Goal: Task Accomplishment & Management: Complete application form

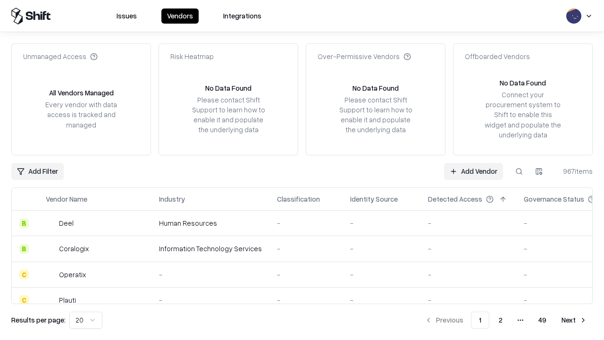
click at [474, 171] on link "Add Vendor" at bounding box center [473, 171] width 59 height 17
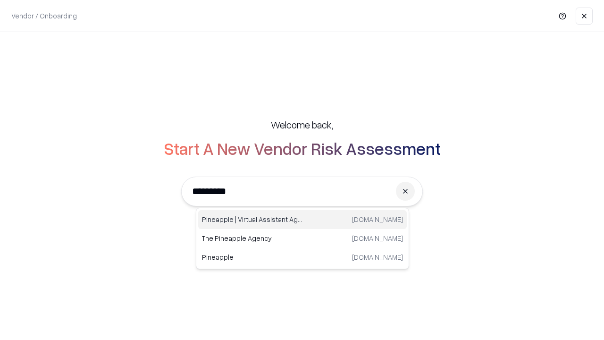
click at [303, 220] on div "Pineapple | Virtual Assistant Agency [DOMAIN_NAME]" at bounding box center [302, 219] width 209 height 19
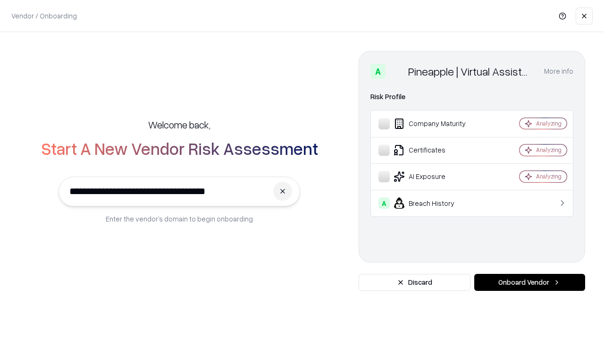
type input "**********"
click at [530, 282] on button "Onboard Vendor" at bounding box center [530, 282] width 111 height 17
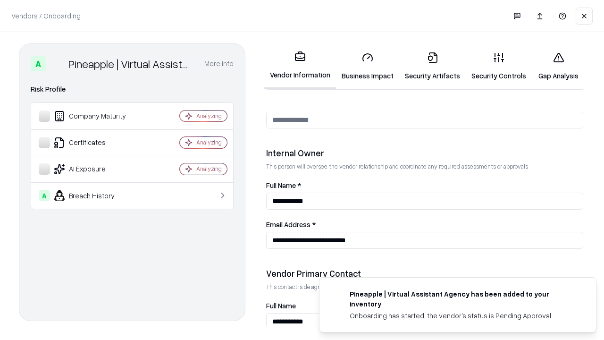
scroll to position [489, 0]
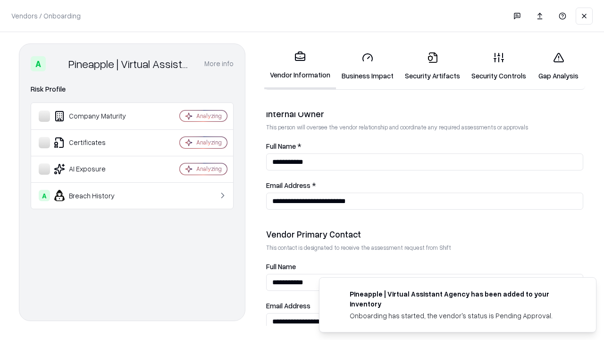
click at [368, 66] on link "Business Impact" at bounding box center [367, 66] width 63 height 44
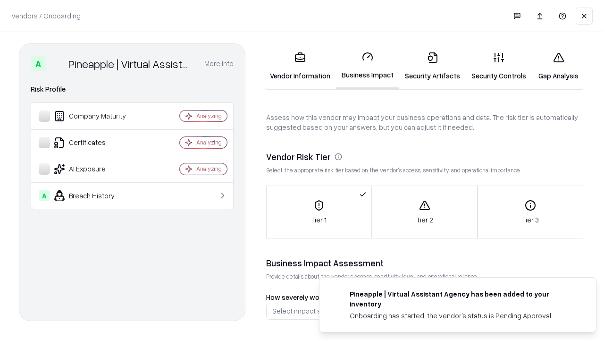
click at [433, 66] on link "Security Artifacts" at bounding box center [433, 66] width 67 height 44
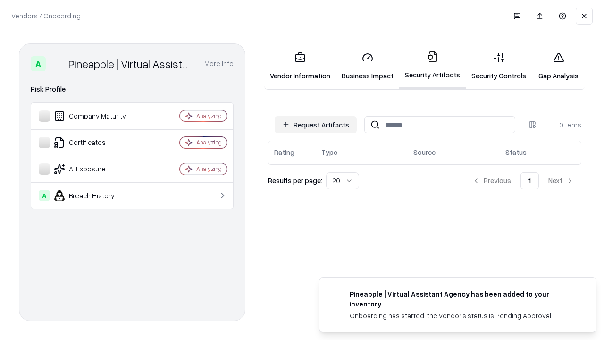
click at [316, 125] on button "Request Artifacts" at bounding box center [316, 124] width 82 height 17
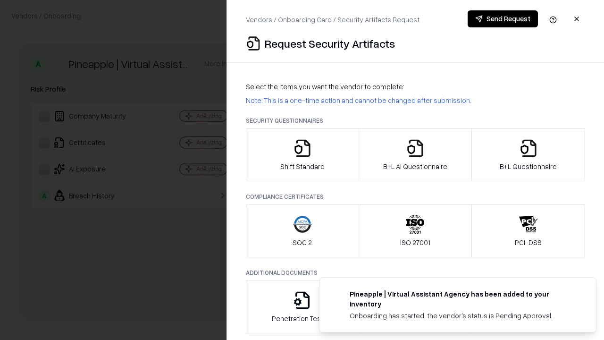
click at [302, 155] on icon "button" at bounding box center [302, 148] width 19 height 19
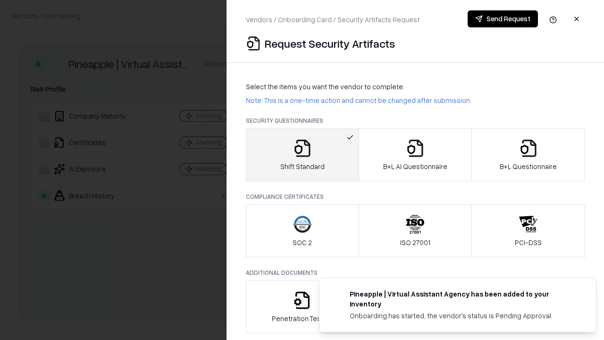
click at [503, 19] on button "Send Request" at bounding box center [503, 18] width 70 height 17
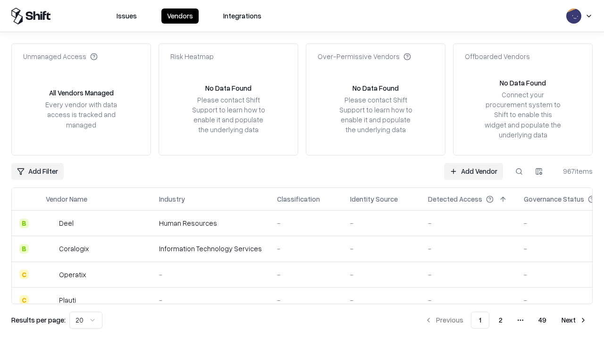
click at [519, 171] on button at bounding box center [519, 171] width 17 height 17
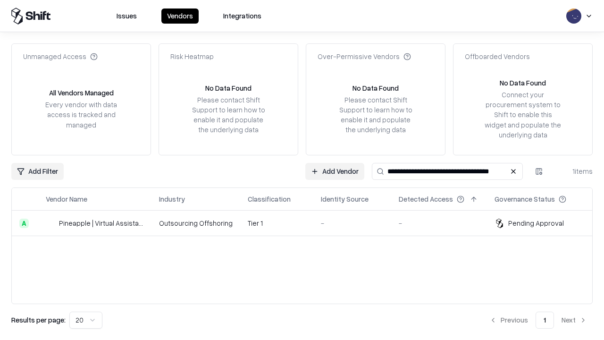
type input "**********"
click at [308, 223] on td "Tier 1" at bounding box center [276, 224] width 73 height 26
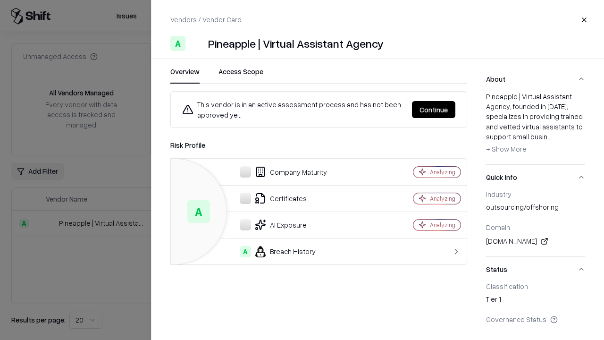
click at [434, 110] on button "Continue" at bounding box center [433, 109] width 43 height 17
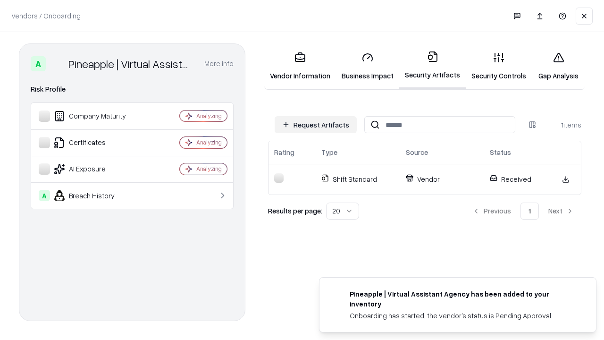
click at [499, 66] on link "Security Controls" at bounding box center [499, 66] width 66 height 44
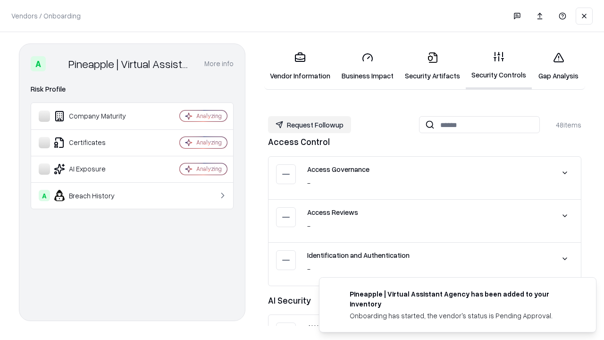
click at [310, 125] on button "Request Followup" at bounding box center [309, 124] width 83 height 17
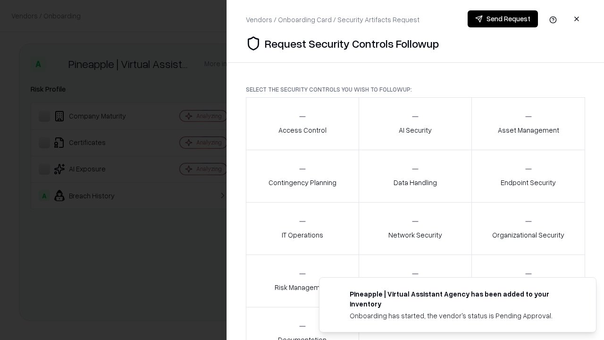
click at [302, 124] on div "Access Control" at bounding box center [303, 123] width 48 height 23
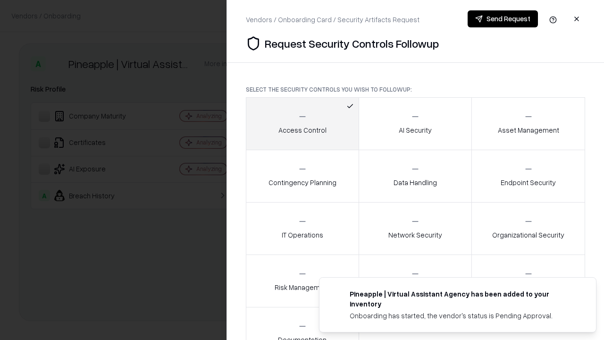
click at [503, 19] on button "Send Request" at bounding box center [503, 18] width 70 height 17
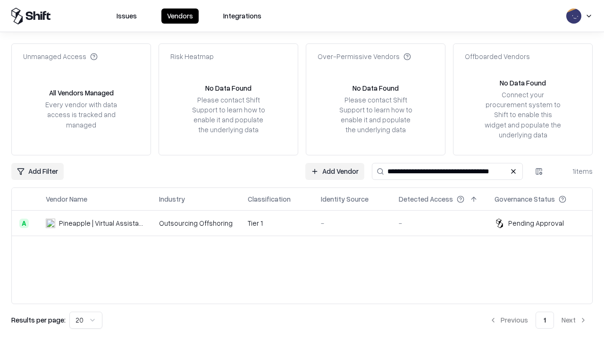
type input "**********"
click at [308, 223] on td "Tier 1" at bounding box center [276, 224] width 73 height 26
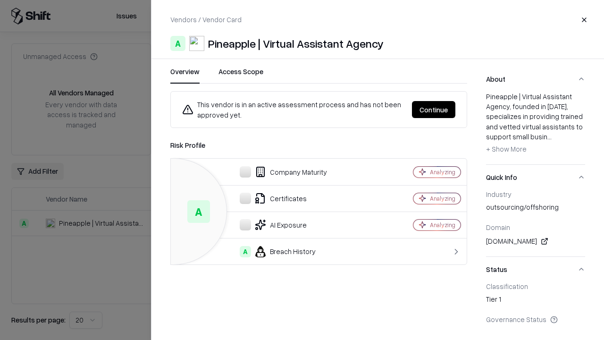
click at [434, 110] on button "Continue" at bounding box center [433, 109] width 43 height 17
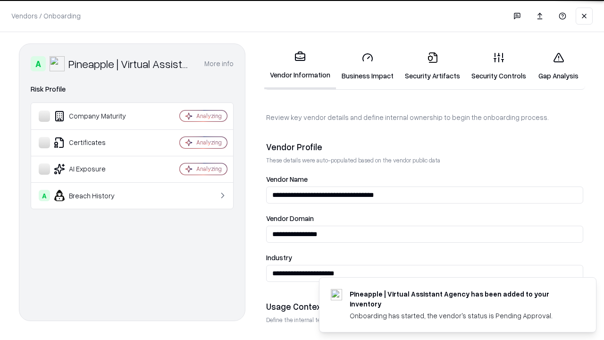
click at [559, 66] on link "Gap Analysis" at bounding box center [558, 66] width 53 height 44
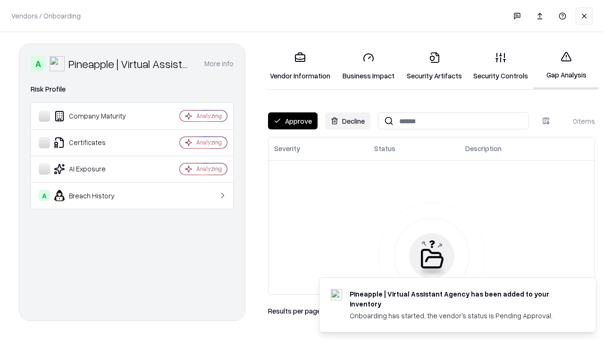
click at [293, 121] on button "Approve" at bounding box center [293, 120] width 50 height 17
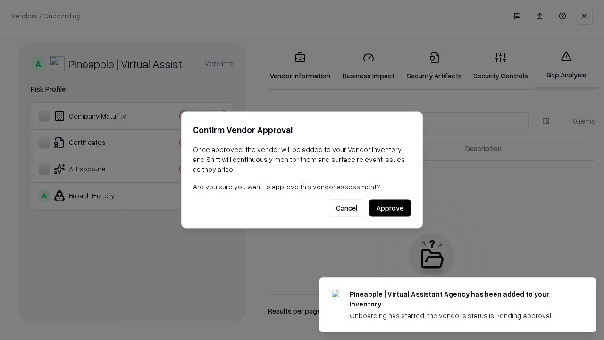
click at [390, 208] on button "Approve" at bounding box center [390, 208] width 42 height 17
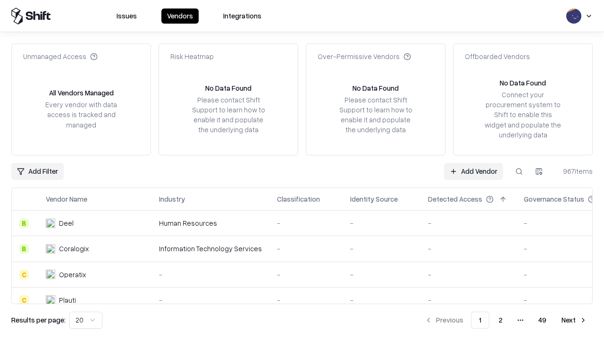
type input "**********"
click at [474, 171] on link "Add Vendor" at bounding box center [473, 171] width 59 height 17
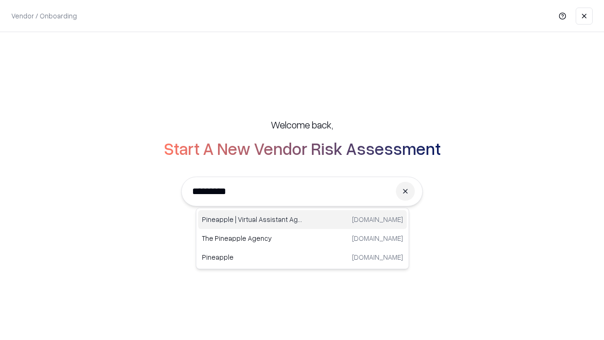
click at [303, 220] on div "Pineapple | Virtual Assistant Agency [DOMAIN_NAME]" at bounding box center [302, 219] width 209 height 19
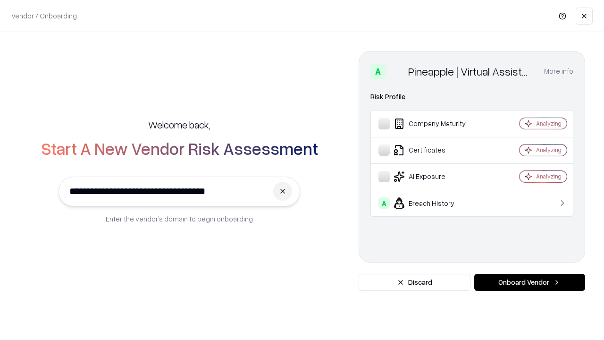
type input "**********"
click at [530, 282] on button "Onboard Vendor" at bounding box center [530, 282] width 111 height 17
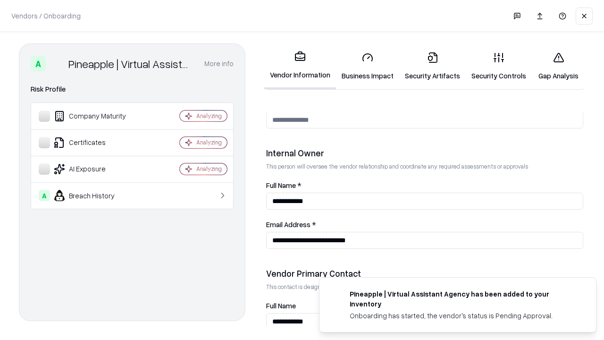
scroll to position [489, 0]
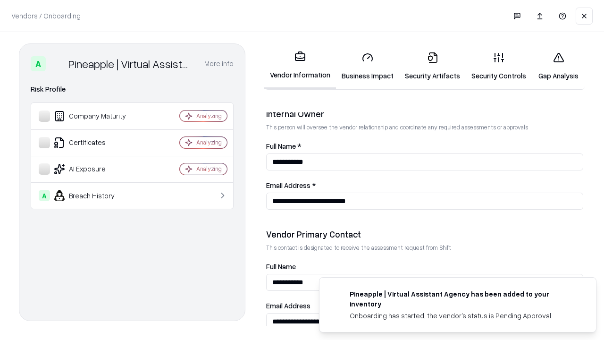
click at [559, 66] on link "Gap Analysis" at bounding box center [558, 66] width 53 height 44
